Goal: Information Seeking & Learning: Compare options

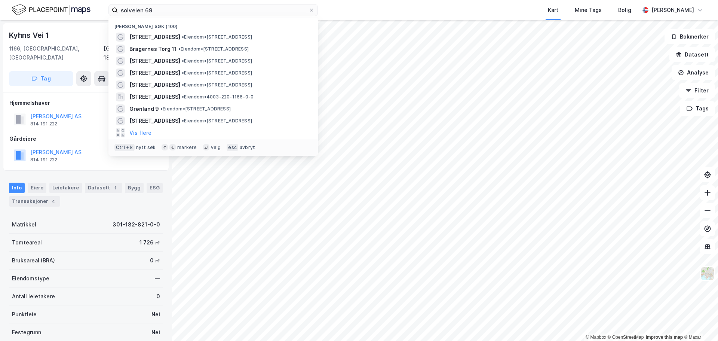
click at [148, 9] on input "solveien 69" at bounding box center [213, 9] width 191 height 11
click at [149, 12] on input "solveien 69" at bounding box center [213, 9] width 191 height 11
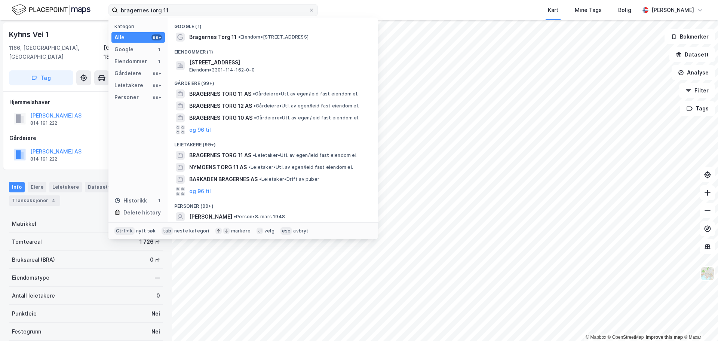
type input "bragernes torg 11"
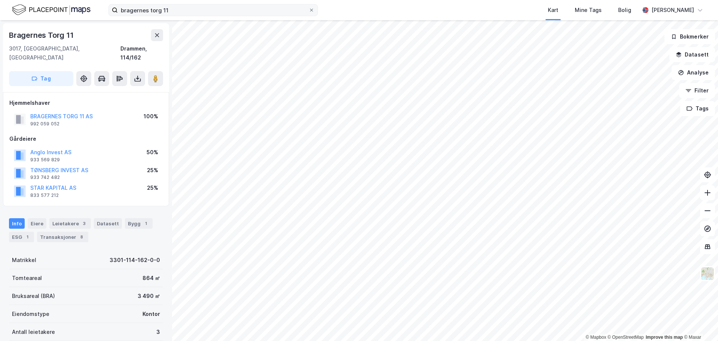
scroll to position [1, 0]
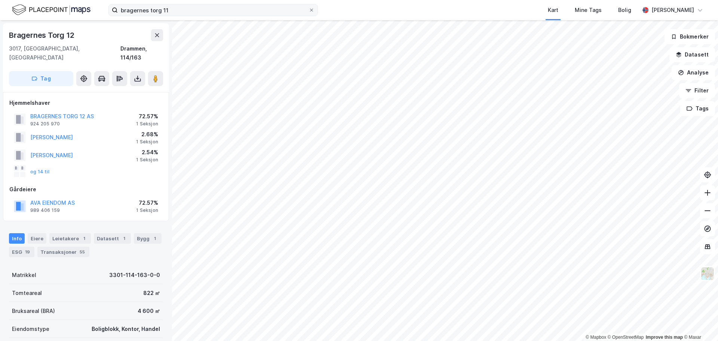
scroll to position [1, 0]
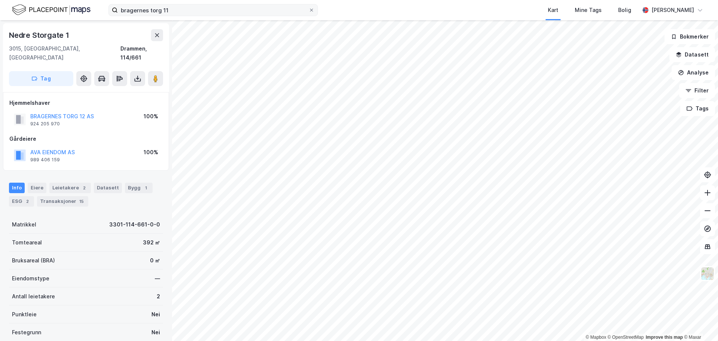
scroll to position [1, 0]
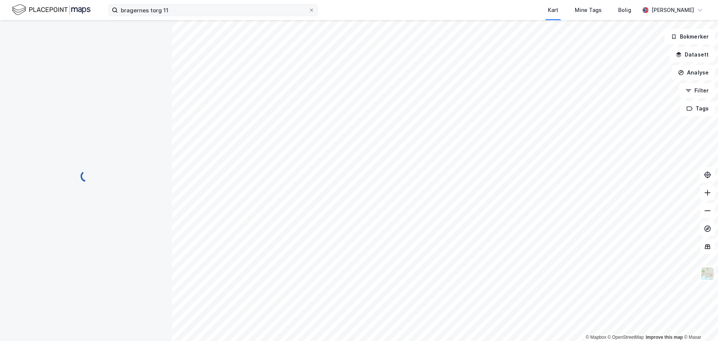
scroll to position [1, 0]
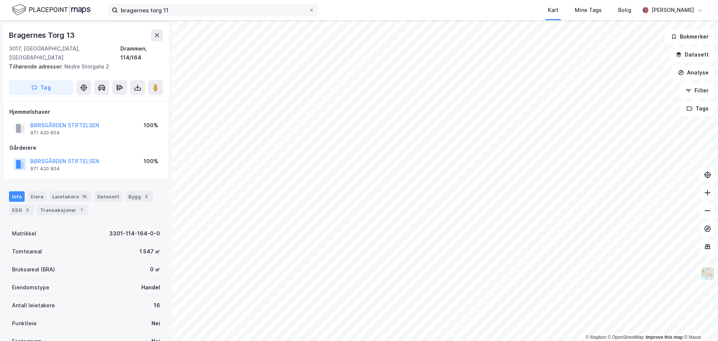
scroll to position [1, 0]
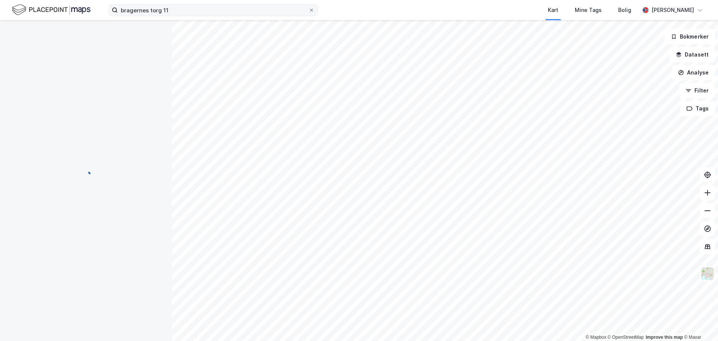
scroll to position [1, 0]
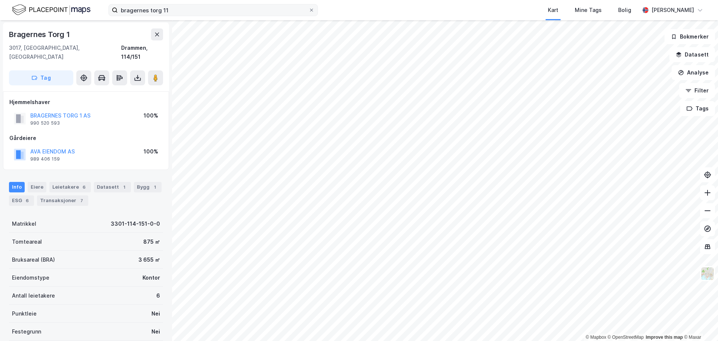
scroll to position [1, 0]
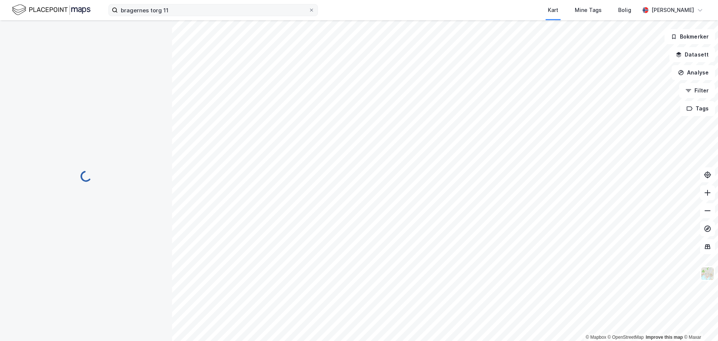
scroll to position [1, 0]
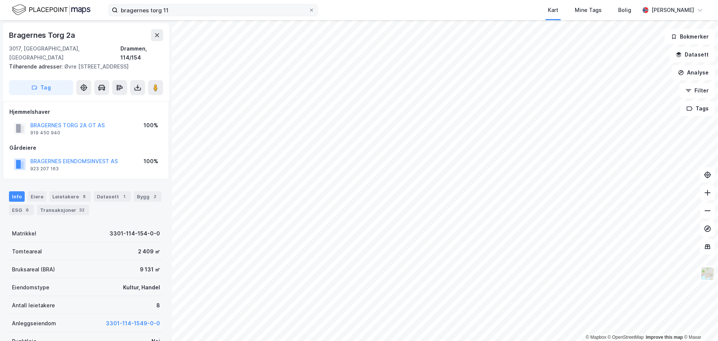
scroll to position [1, 0]
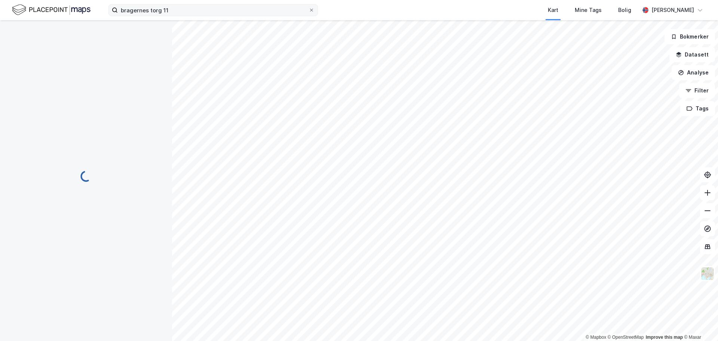
scroll to position [1, 0]
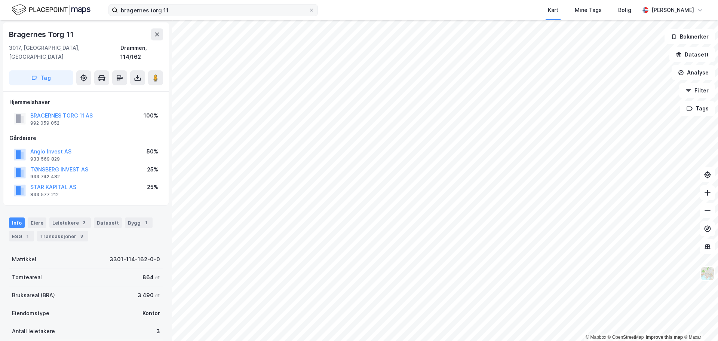
scroll to position [1, 0]
click at [0, 0] on button "BRAGERNES TORG 11 AS" at bounding box center [0, 0] width 0 height 0
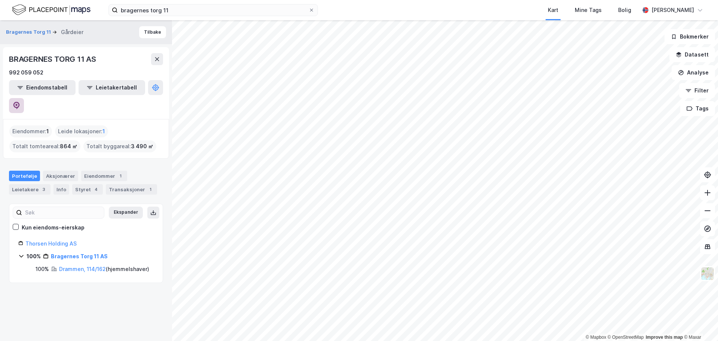
click at [20, 102] on icon at bounding box center [16, 105] width 6 height 7
click at [148, 31] on button "Tilbake" at bounding box center [152, 32] width 27 height 12
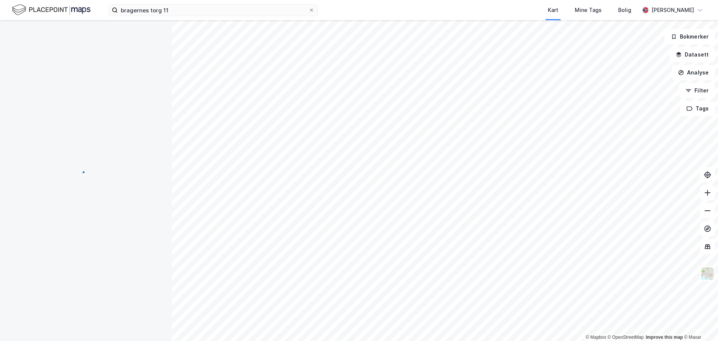
scroll to position [1, 0]
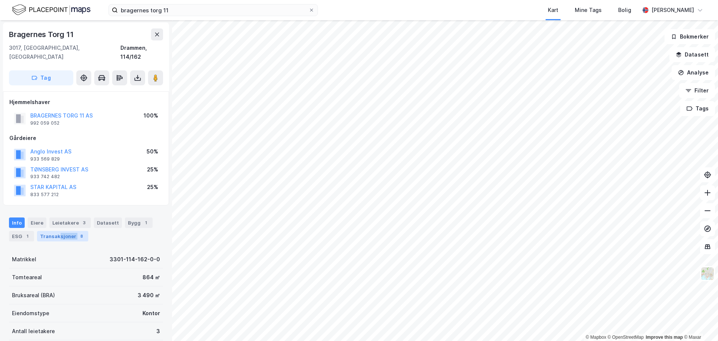
click at [58, 231] on div "Transaksjoner 8" at bounding box center [62, 236] width 51 height 10
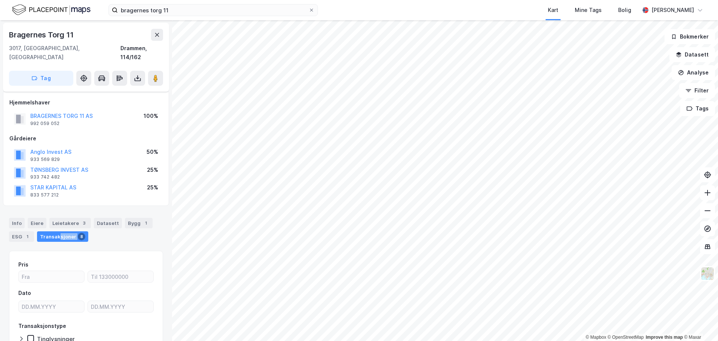
scroll to position [41, 0]
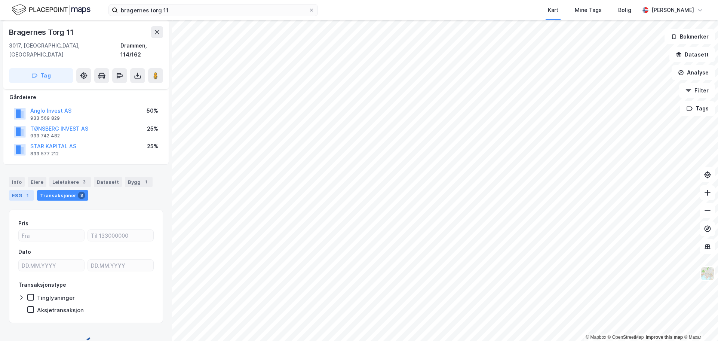
click at [25, 191] on div "1" at bounding box center [27, 194] width 7 height 7
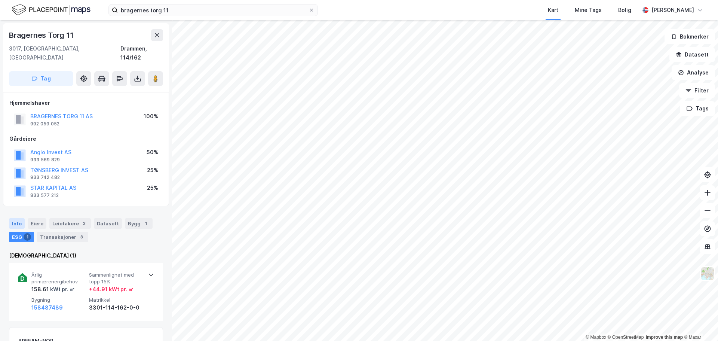
click at [18, 218] on div "Info" at bounding box center [17, 223] width 16 height 10
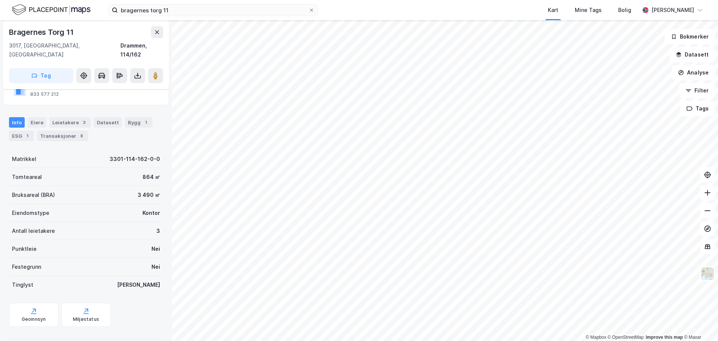
scroll to position [102, 0]
click at [62, 129] on div "Transaksjoner 8" at bounding box center [62, 134] width 51 height 10
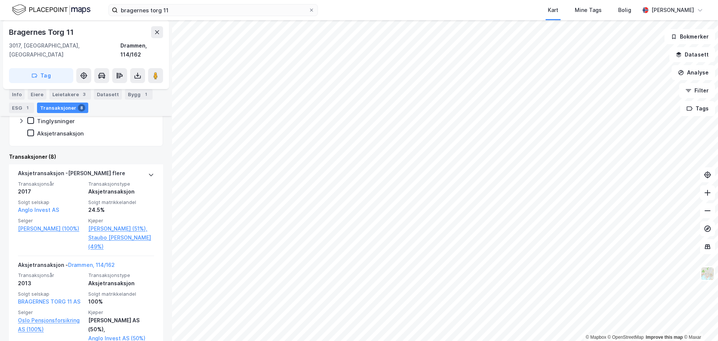
scroll to position [214, 0]
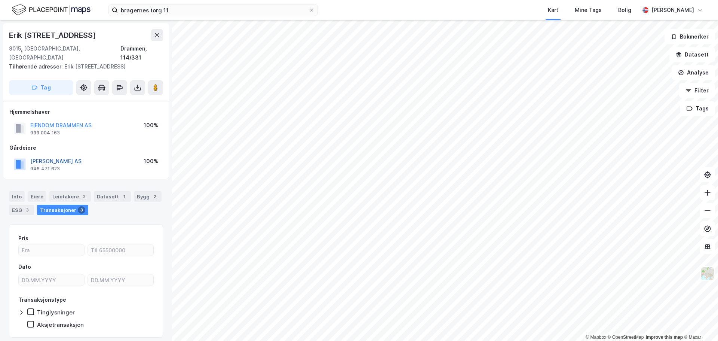
click at [0, 0] on button "[PERSON_NAME] AS" at bounding box center [0, 0] width 0 height 0
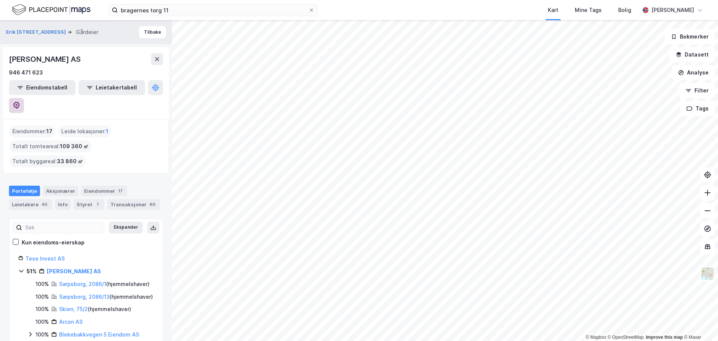
click at [24, 98] on button at bounding box center [16, 105] width 15 height 15
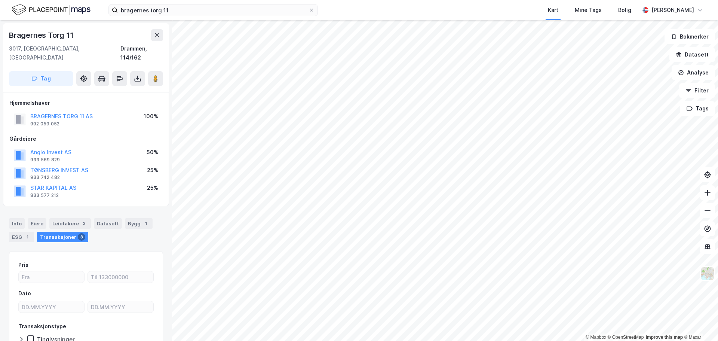
scroll to position [1, 0]
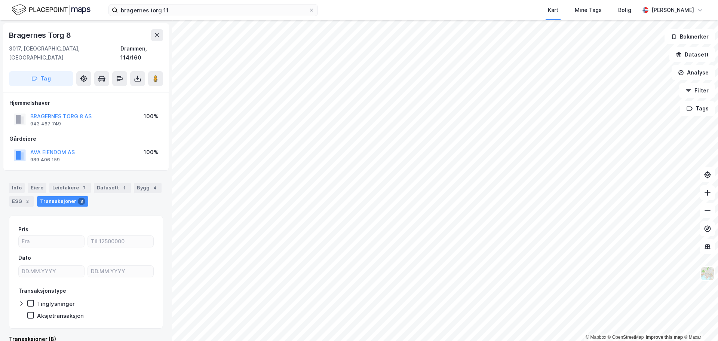
scroll to position [1, 0]
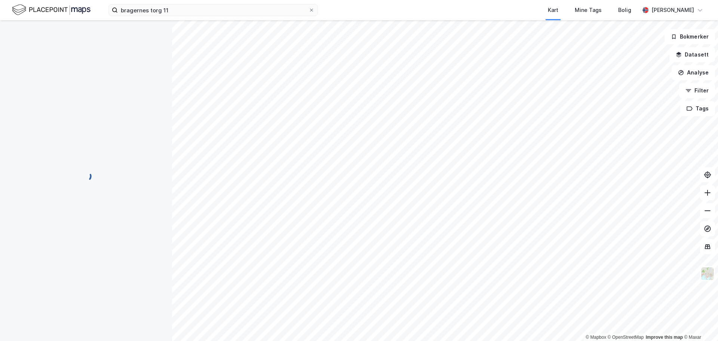
scroll to position [1, 0]
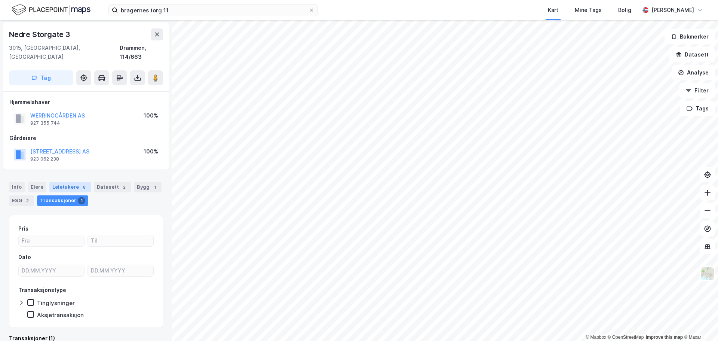
click at [71, 182] on div "Leietakere 8" at bounding box center [69, 187] width 41 height 10
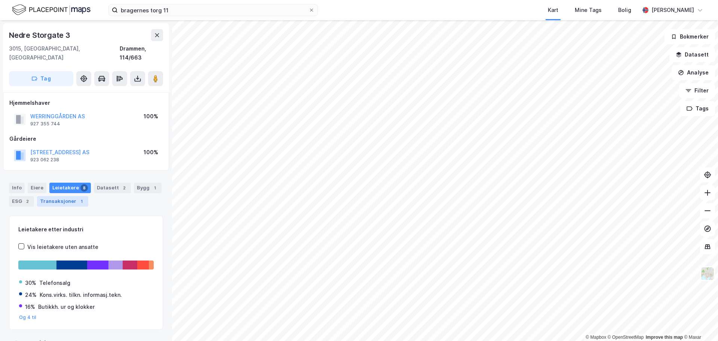
click at [69, 196] on div "Transaksjoner 1" at bounding box center [62, 201] width 51 height 10
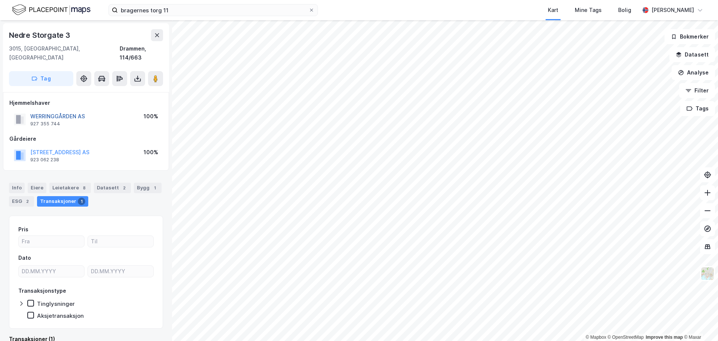
click at [0, 0] on button "WERRINGGÅRDEN AS" at bounding box center [0, 0] width 0 height 0
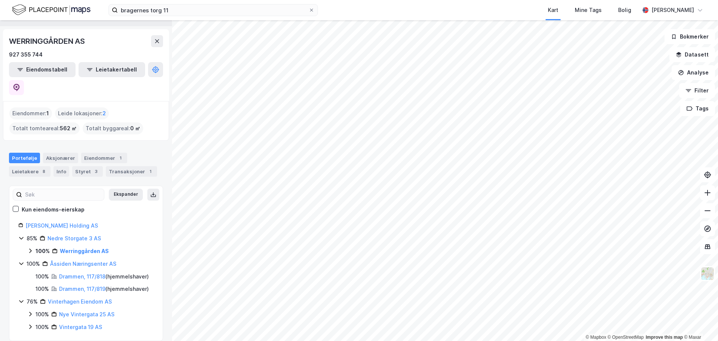
scroll to position [27, 0]
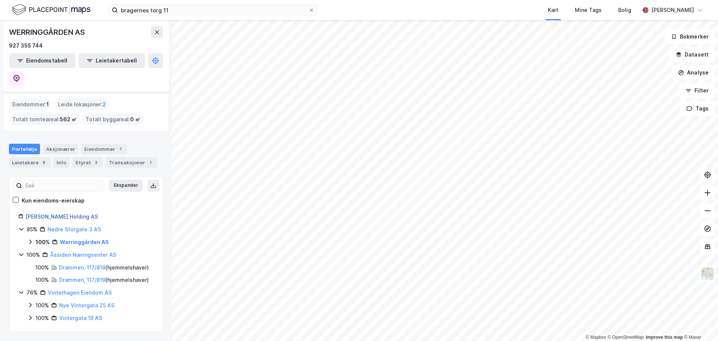
click at [67, 213] on link "[PERSON_NAME] Holding AS" at bounding box center [61, 216] width 73 height 6
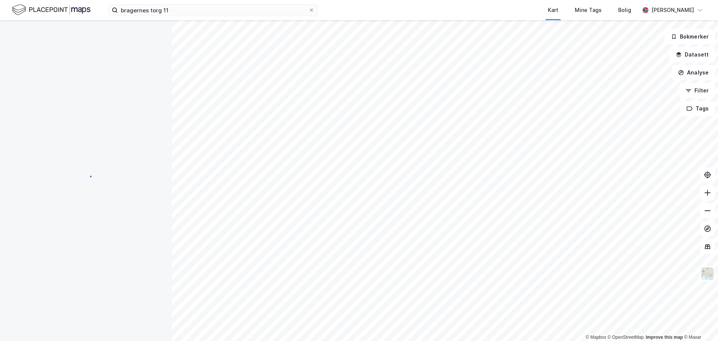
scroll to position [0, 0]
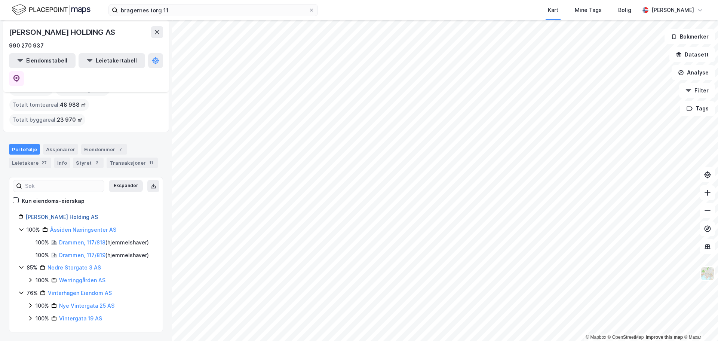
scroll to position [42, 0]
click at [74, 213] on link "[PERSON_NAME] Holding AS" at bounding box center [61, 216] width 73 height 6
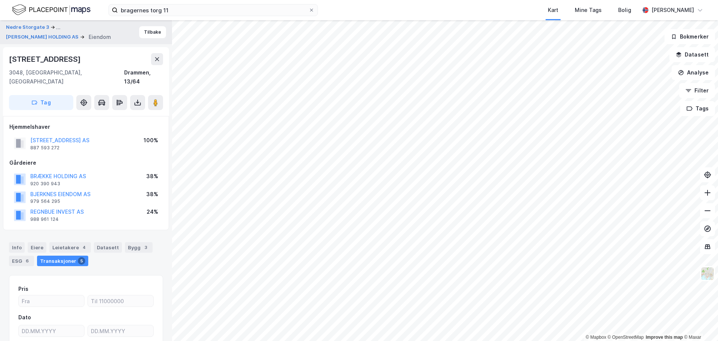
scroll to position [1, 0]
click at [148, 33] on button "Tilbake" at bounding box center [152, 31] width 27 height 12
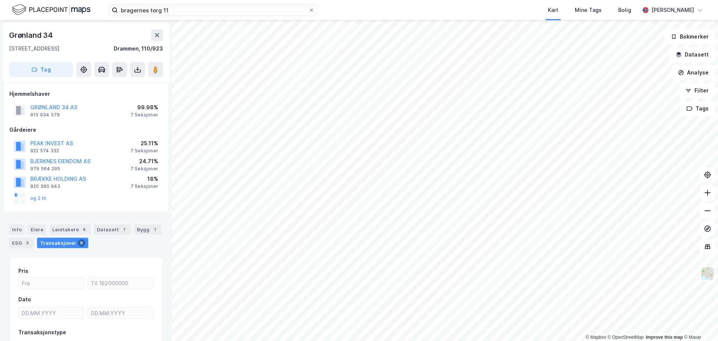
scroll to position [1, 0]
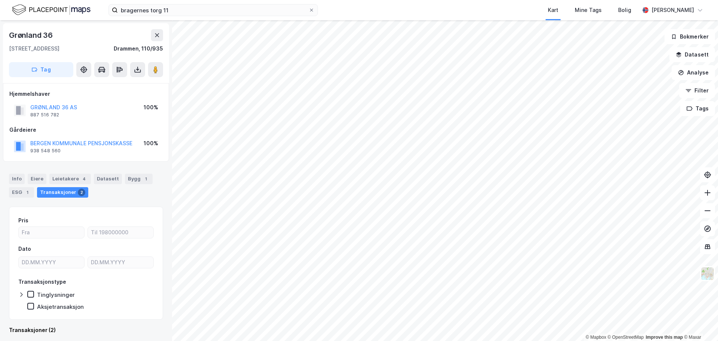
scroll to position [1, 0]
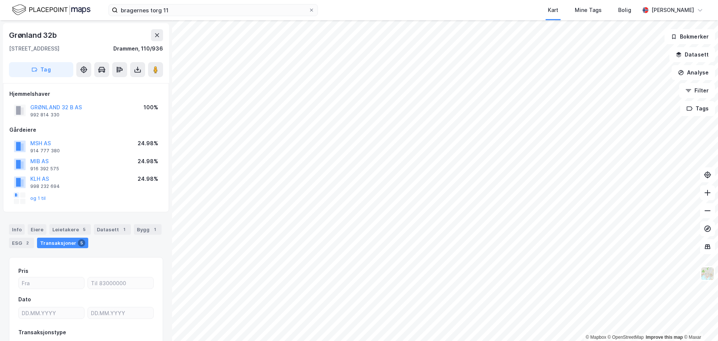
scroll to position [1, 0]
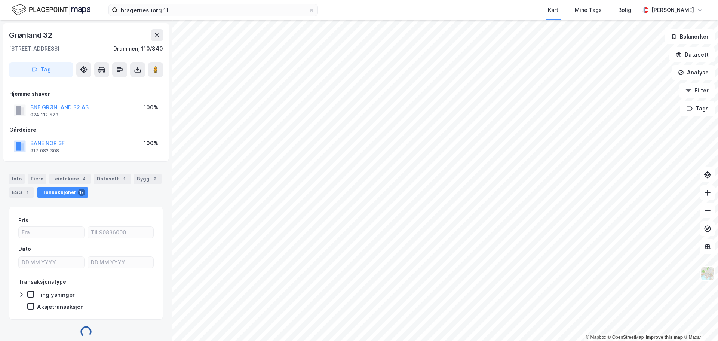
scroll to position [1, 0]
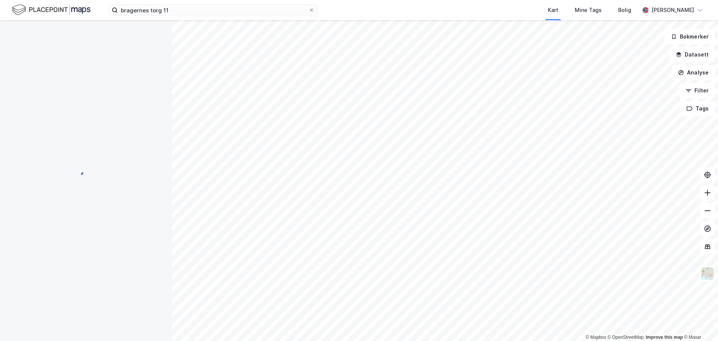
scroll to position [1, 0]
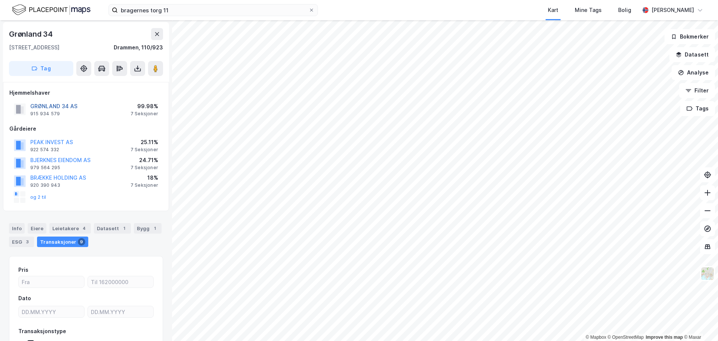
click at [0, 0] on button "GRØNLAND 34 AS" at bounding box center [0, 0] width 0 height 0
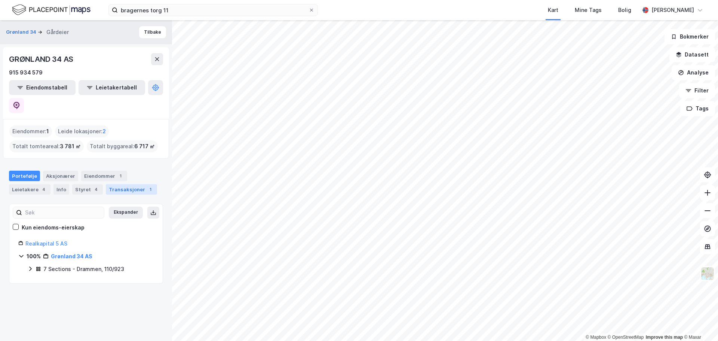
click at [147, 185] on div "1" at bounding box center [150, 188] width 7 height 7
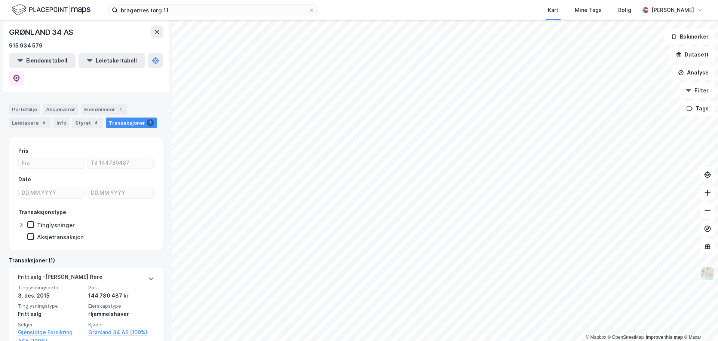
scroll to position [67, 0]
click at [55, 104] on div "Aksjonærer" at bounding box center [60, 109] width 35 height 10
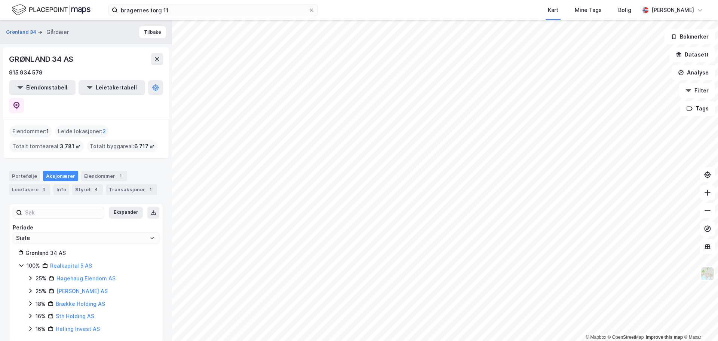
click at [29, 325] on icon at bounding box center [30, 328] width 6 height 6
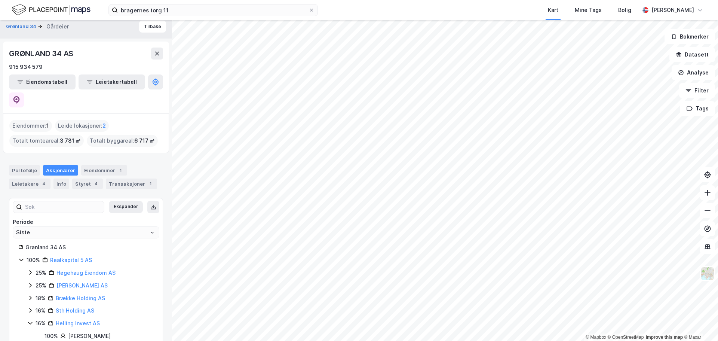
click at [28, 307] on icon at bounding box center [30, 310] width 6 height 6
click at [30, 269] on icon at bounding box center [30, 272] width 6 height 6
click at [40, 282] on icon at bounding box center [39, 285] width 6 height 6
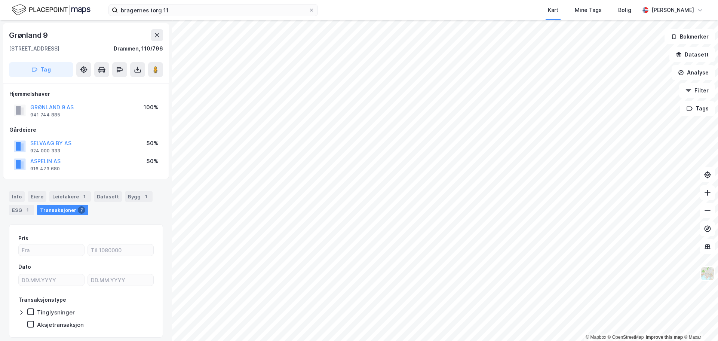
scroll to position [1, 0]
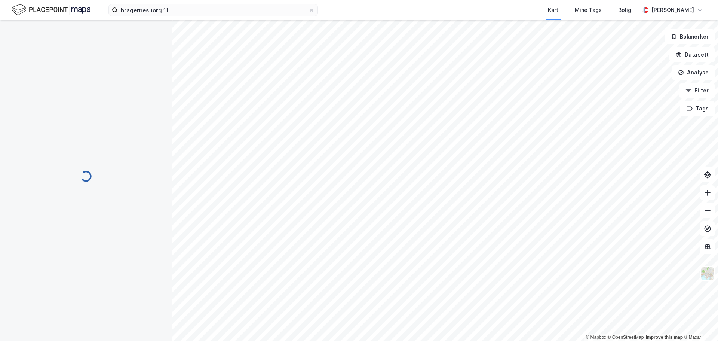
scroll to position [1, 0]
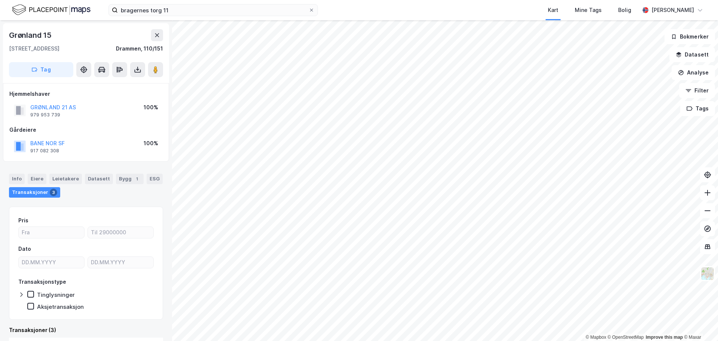
scroll to position [1, 0]
